Goal: Download file/media

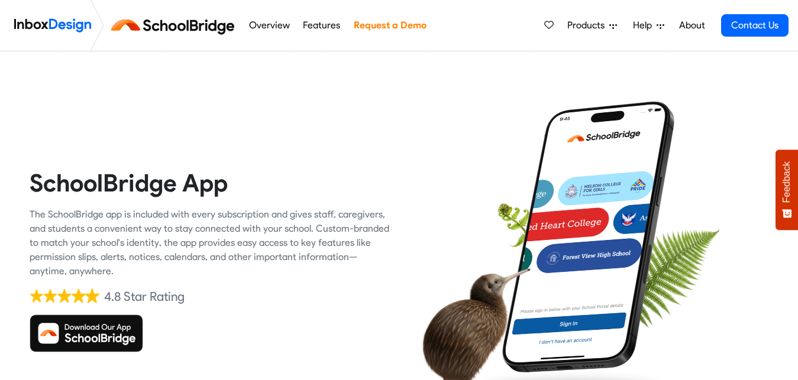
click at [96, 326] on img at bounding box center [87, 334] width 114 height 38
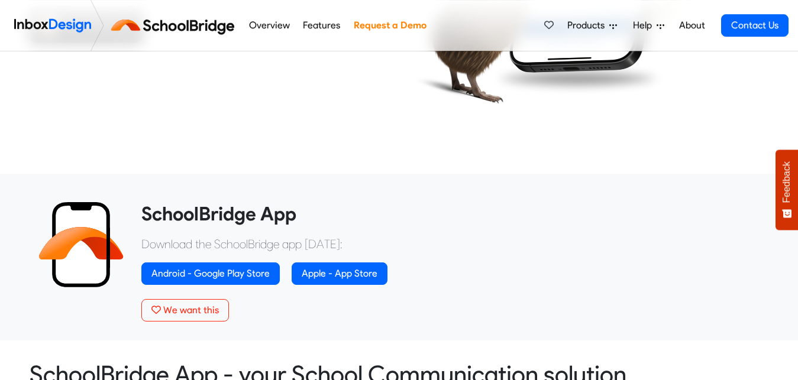
scroll to position [362, 0]
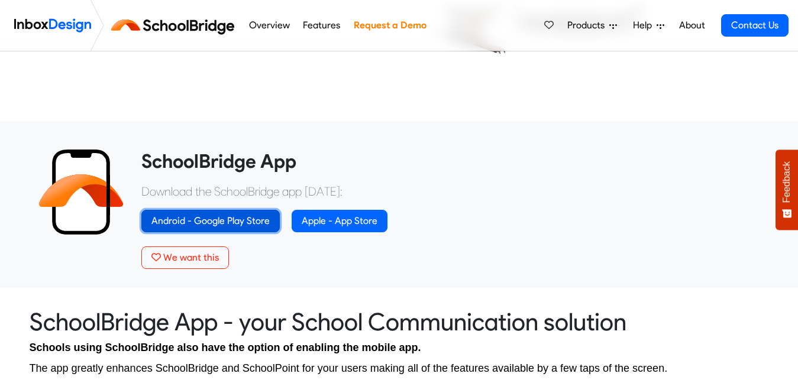
click at [263, 214] on link "Android - Google Play Store" at bounding box center [210, 221] width 138 height 22
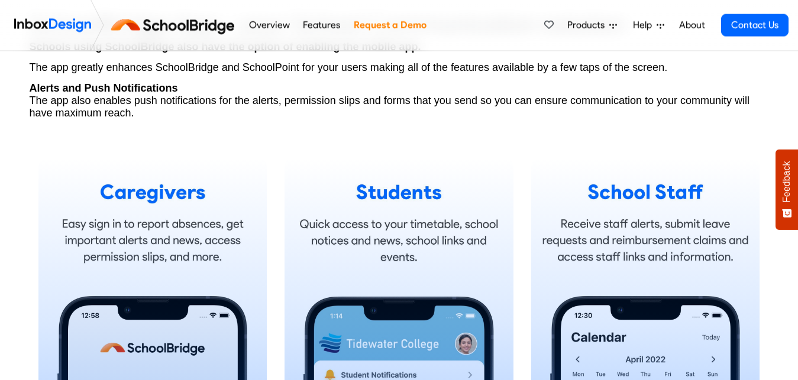
scroll to position [784, 0]
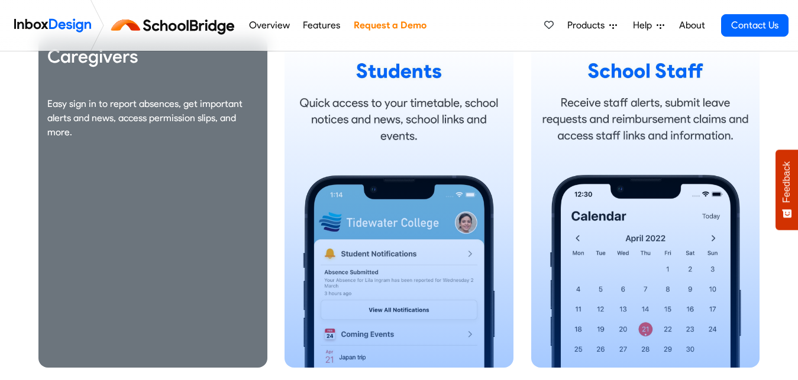
click at [204, 276] on div "Caregivers Easy sign in to report absences, get important alerts and news, acce…" at bounding box center [152, 202] width 229 height 332
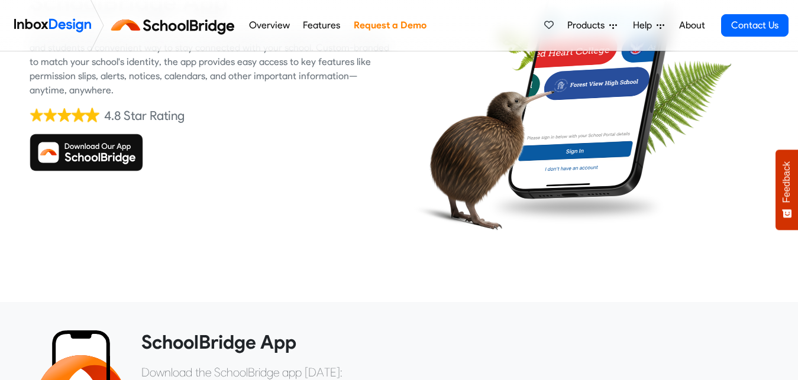
scroll to position [0, 0]
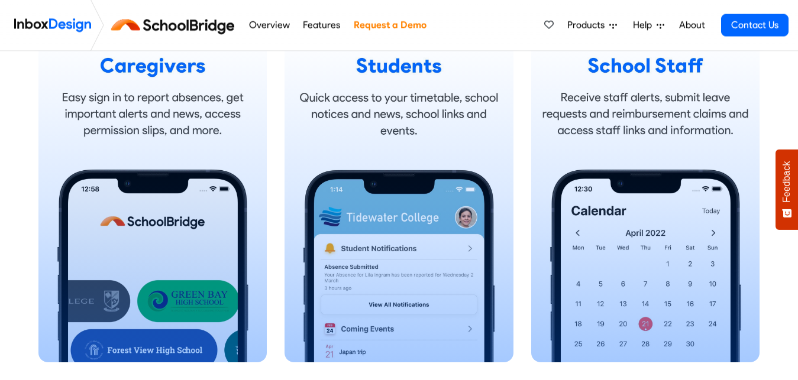
scroll to position [784, 0]
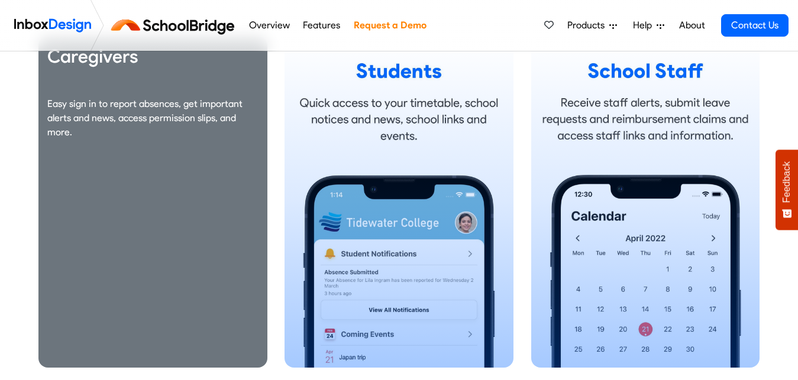
click at [167, 241] on div "Caregivers Easy sign in to report absences, get important alerts and news, acce…" at bounding box center [152, 202] width 229 height 332
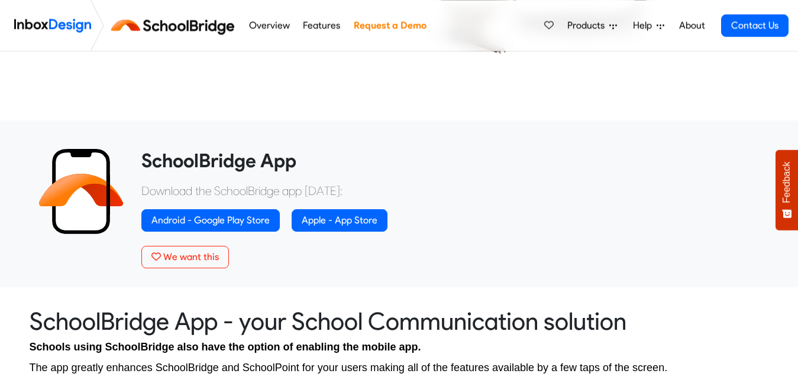
scroll to position [362, 0]
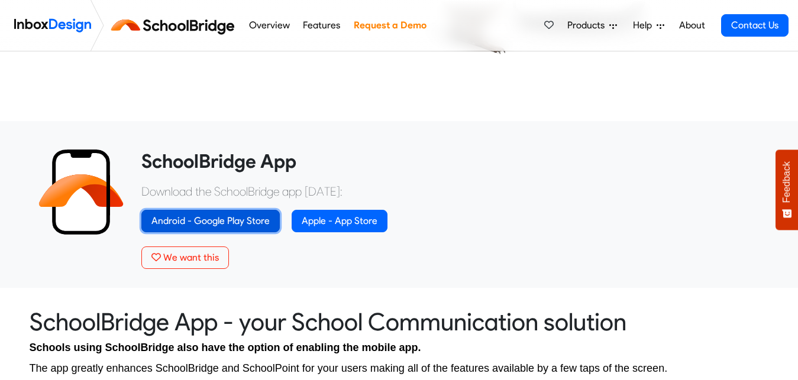
click at [222, 222] on link "Android - Google Play Store" at bounding box center [210, 221] width 138 height 22
